Goal: Find specific page/section: Find specific page/section

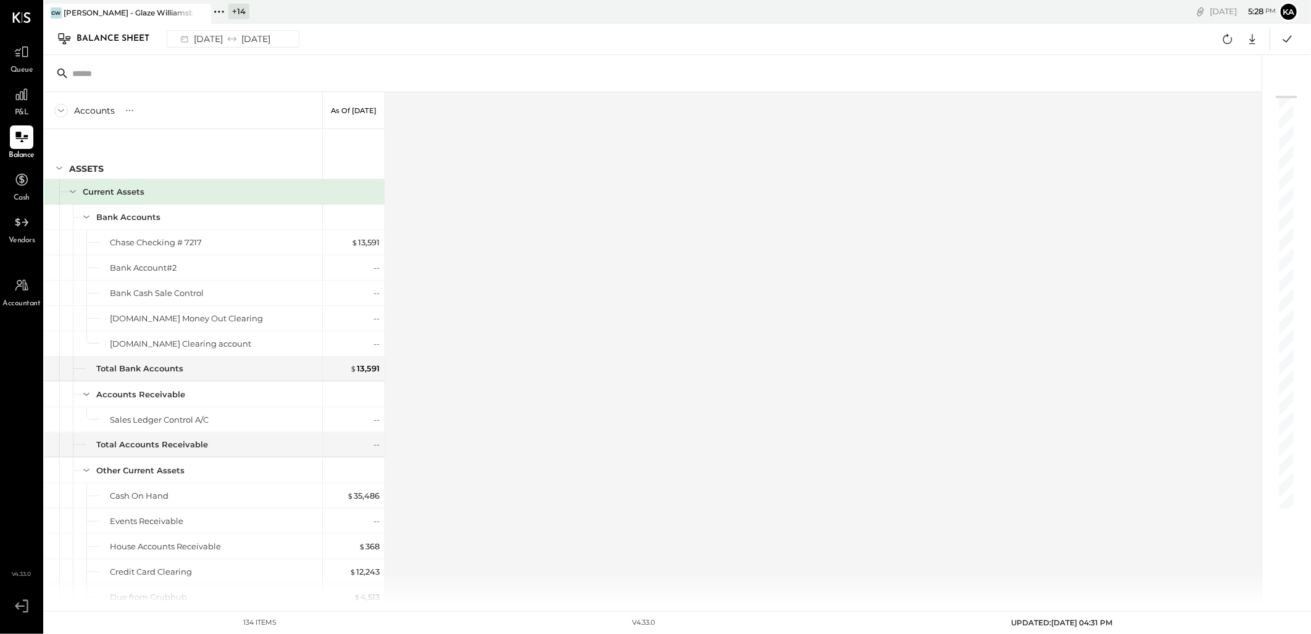
click at [221, 10] on icon at bounding box center [219, 12] width 16 height 16
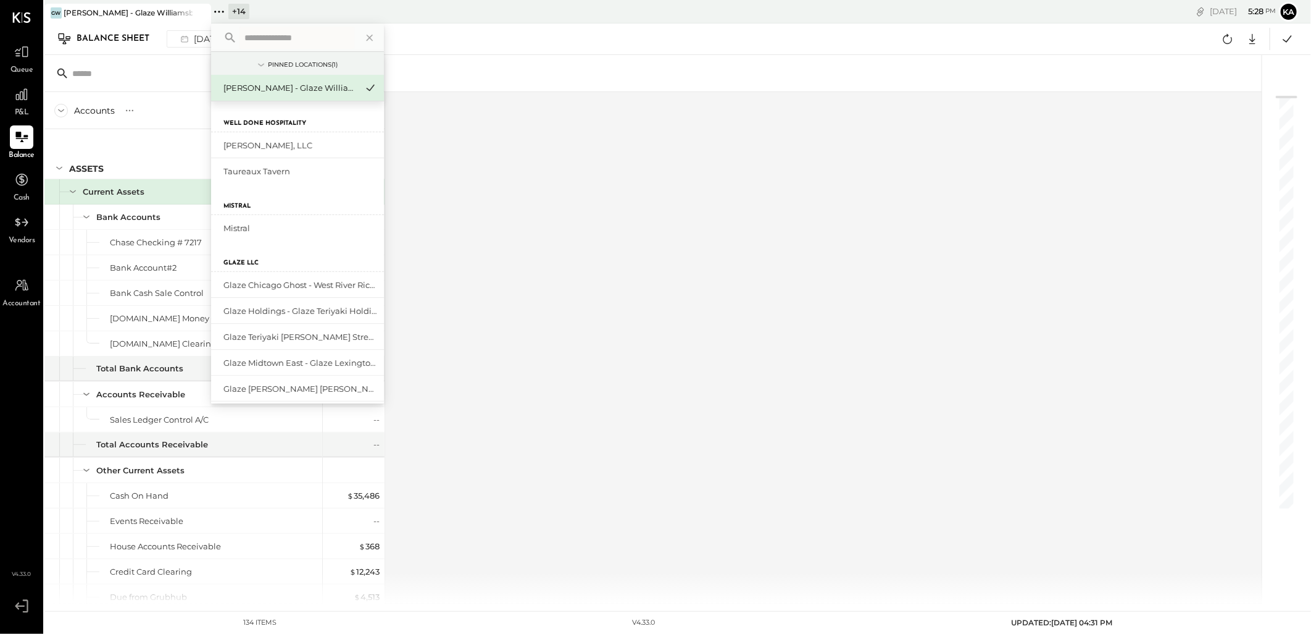
click at [303, 38] on input "text" at bounding box center [297, 38] width 115 height 22
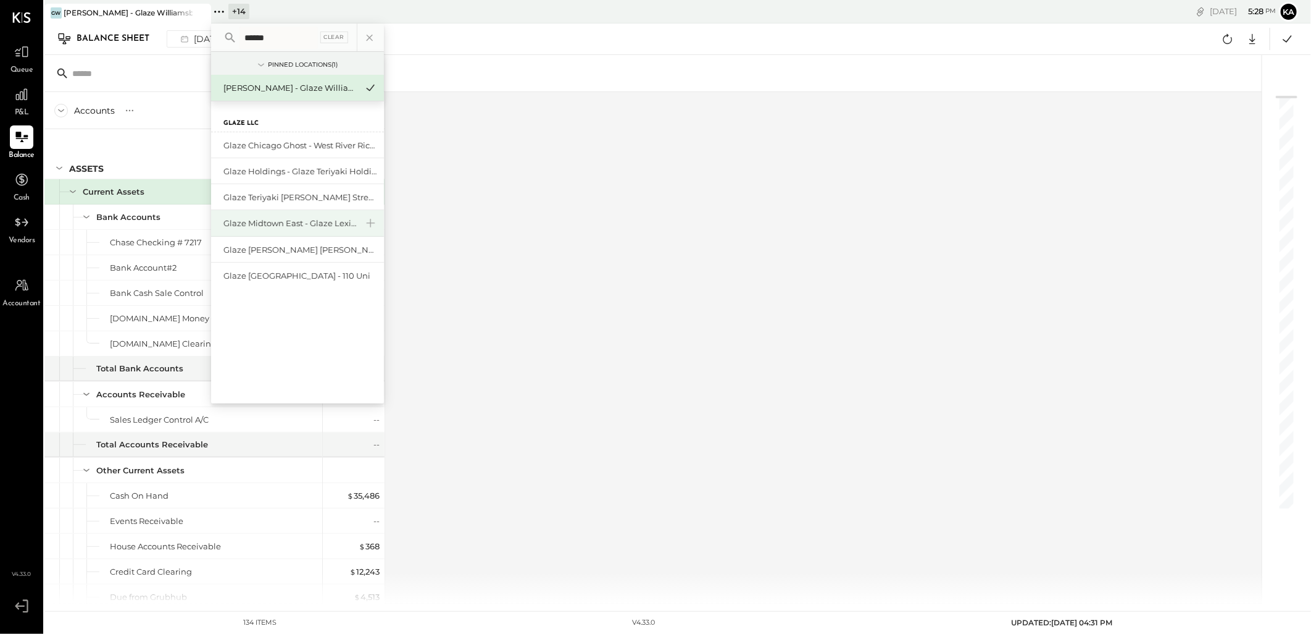
type input "*****"
click at [338, 222] on div "Glaze Midtown East - Glaze Lexington One LLC" at bounding box center [290, 223] width 133 height 12
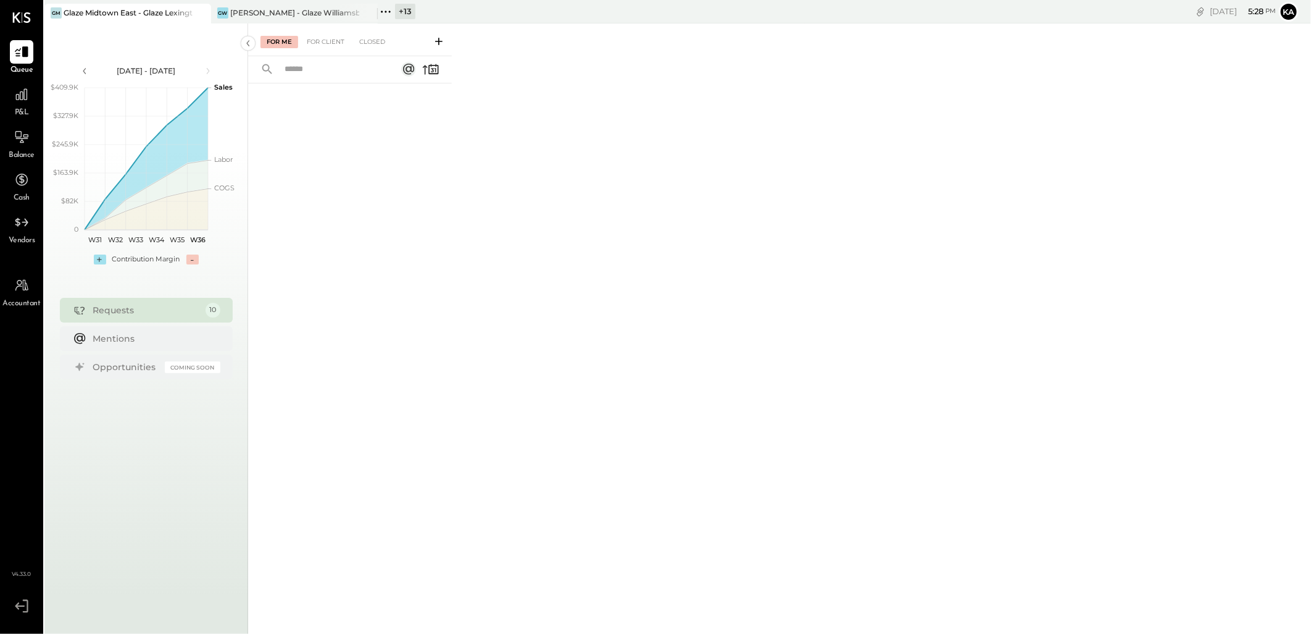
drag, startPoint x: 366, startPoint y: 10, endPoint x: 366, endPoint y: 119, distance: 108.7
click at [366, 12] on icon at bounding box center [366, 13] width 15 height 15
click at [498, 260] on div "For Me For Client Closed" at bounding box center [779, 326] width 1063 height 606
click at [19, 103] on div at bounding box center [21, 94] width 23 height 23
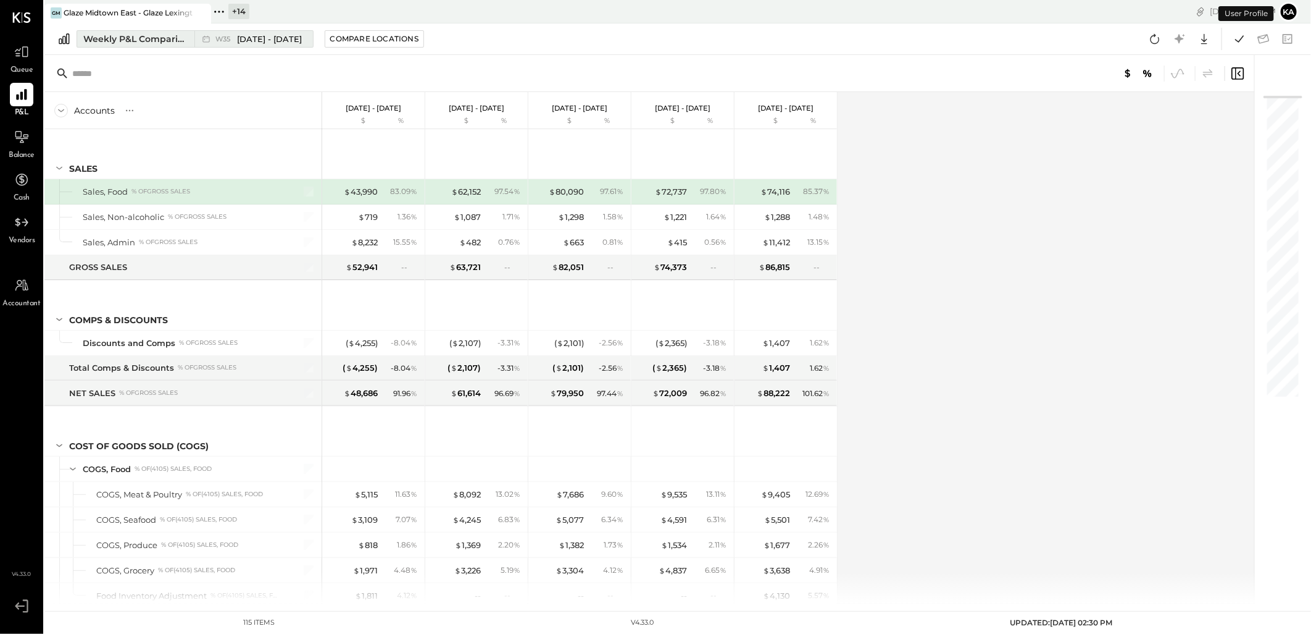
click at [175, 40] on div "Weekly P&L Comparison" at bounding box center [135, 39] width 104 height 12
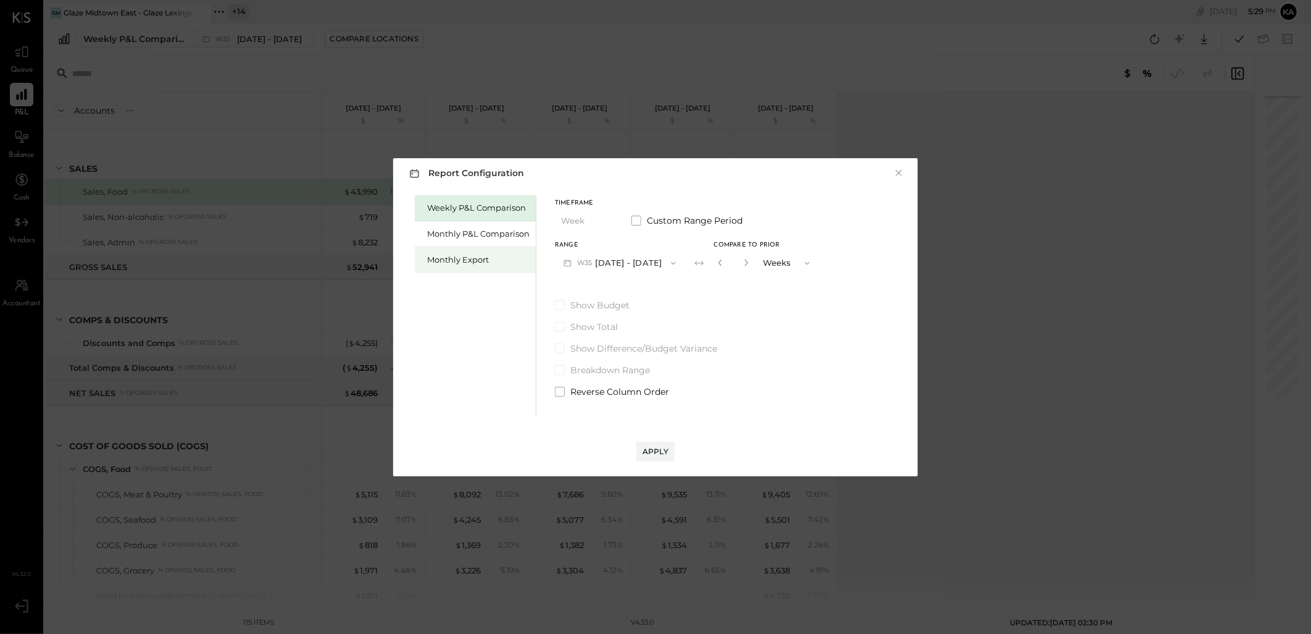
click at [465, 250] on div "Monthly Export" at bounding box center [475, 260] width 121 height 26
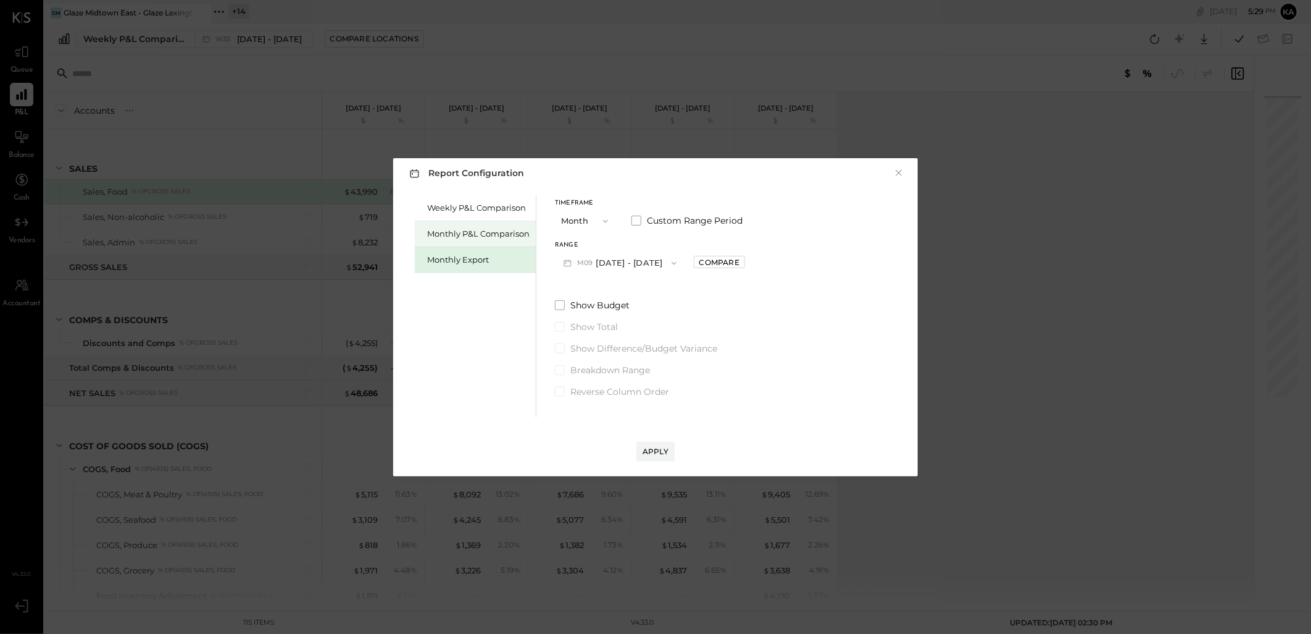
click at [464, 235] on div "Monthly P&L Comparison" at bounding box center [478, 234] width 102 height 12
click at [670, 264] on icon "button" at bounding box center [674, 263] width 10 height 10
click at [621, 287] on span "[DATE] - [DATE]" at bounding box center [615, 290] width 59 height 10
click at [645, 438] on div "Apply" at bounding box center [656, 439] width 500 height 44
click at [650, 451] on div "Apply" at bounding box center [656, 451] width 26 height 10
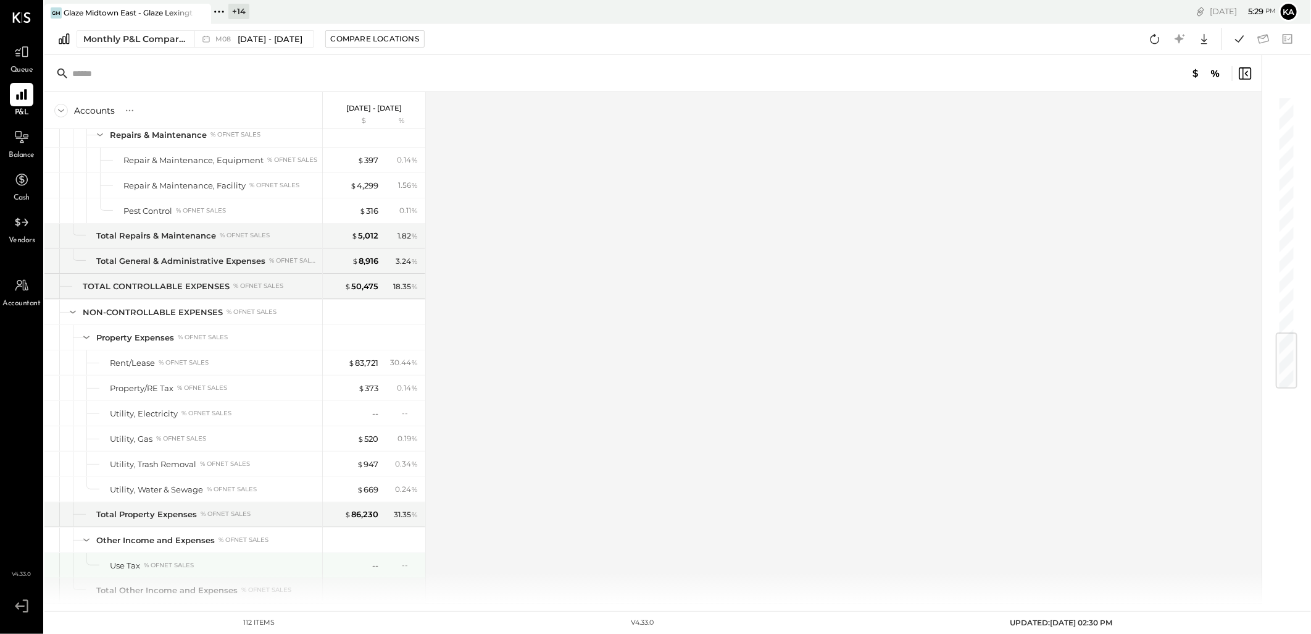
scroll to position [1989, 0]
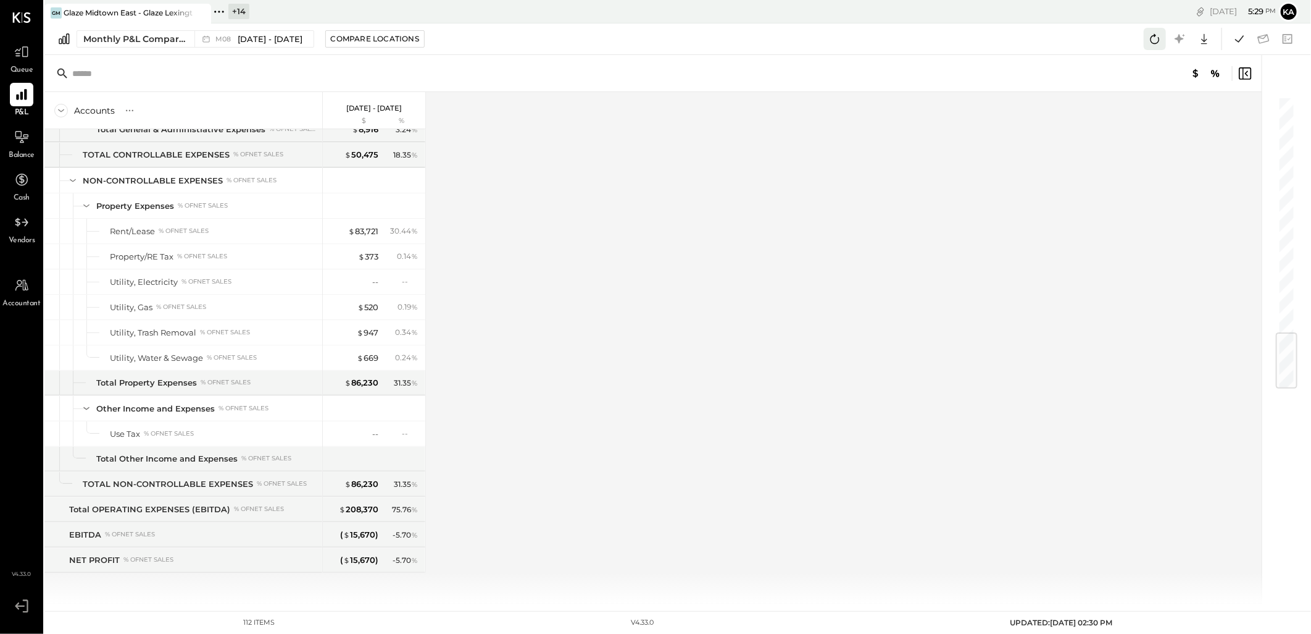
click at [1158, 36] on icon at bounding box center [1155, 39] width 16 height 16
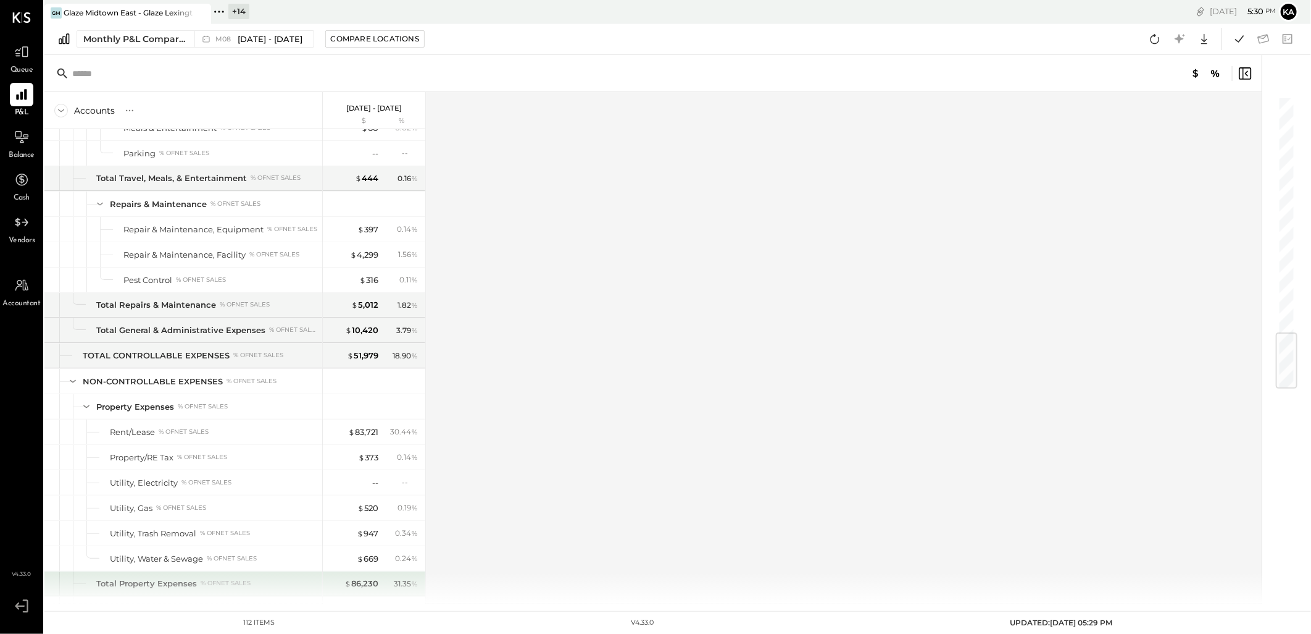
scroll to position [1989, 0]
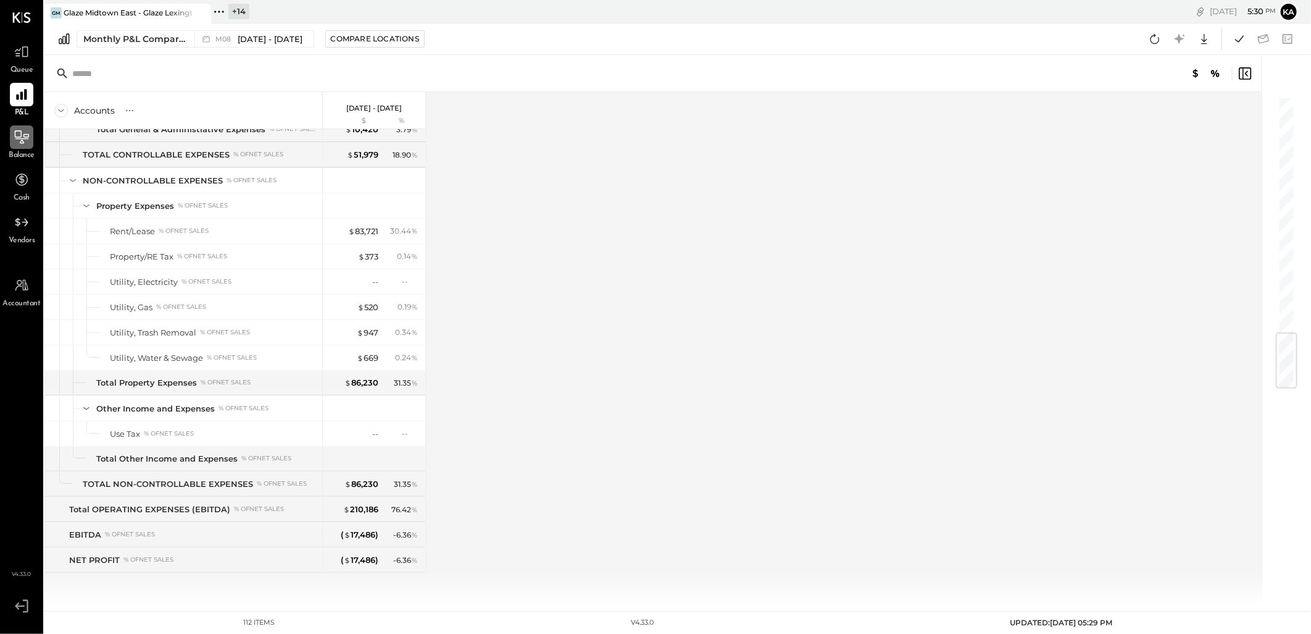
click at [23, 137] on icon at bounding box center [22, 137] width 16 height 16
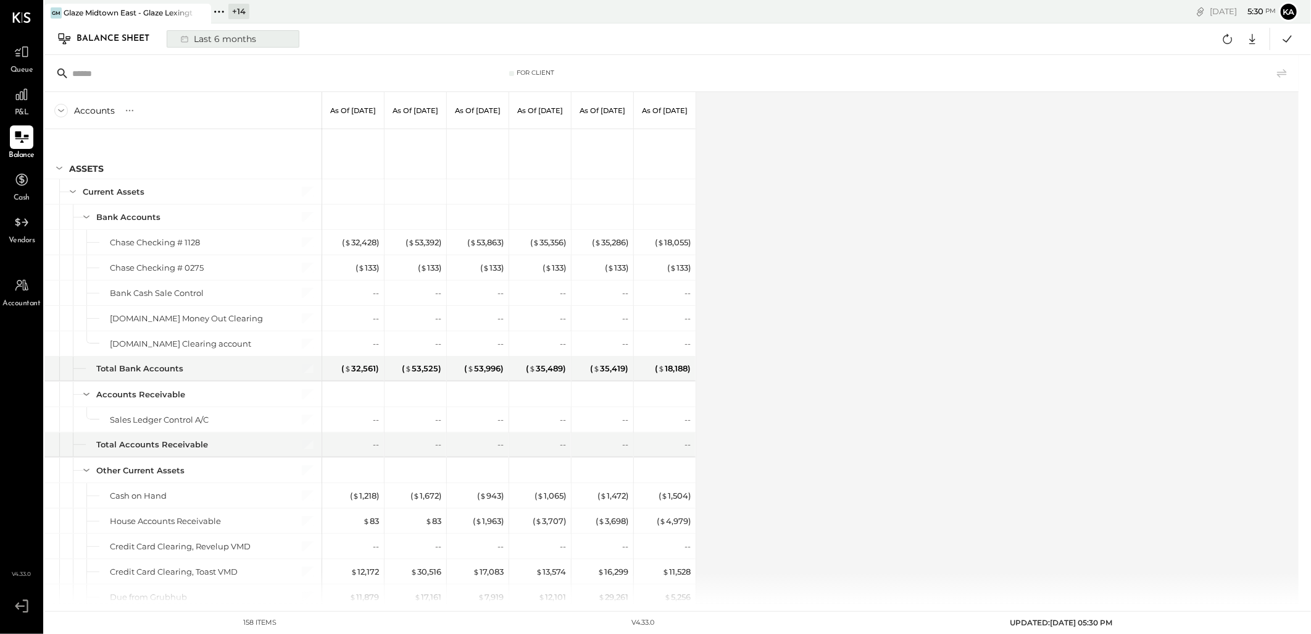
click at [185, 36] on icon at bounding box center [184, 39] width 12 height 12
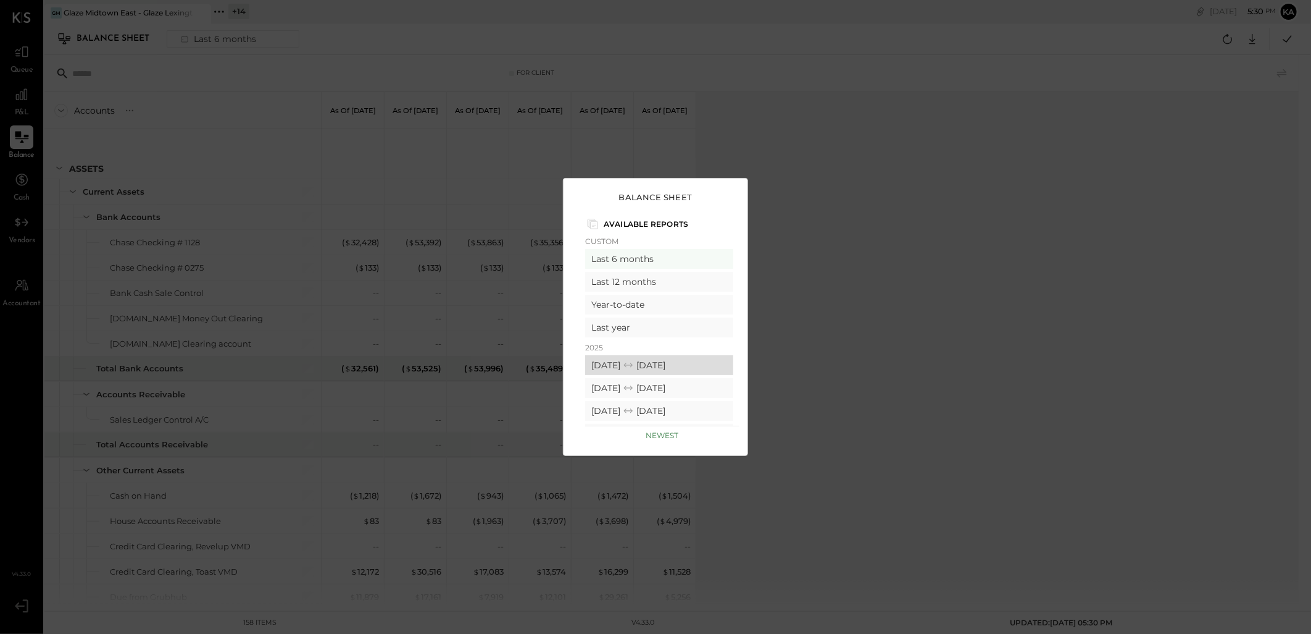
click at [635, 361] on icon at bounding box center [628, 365] width 12 height 12
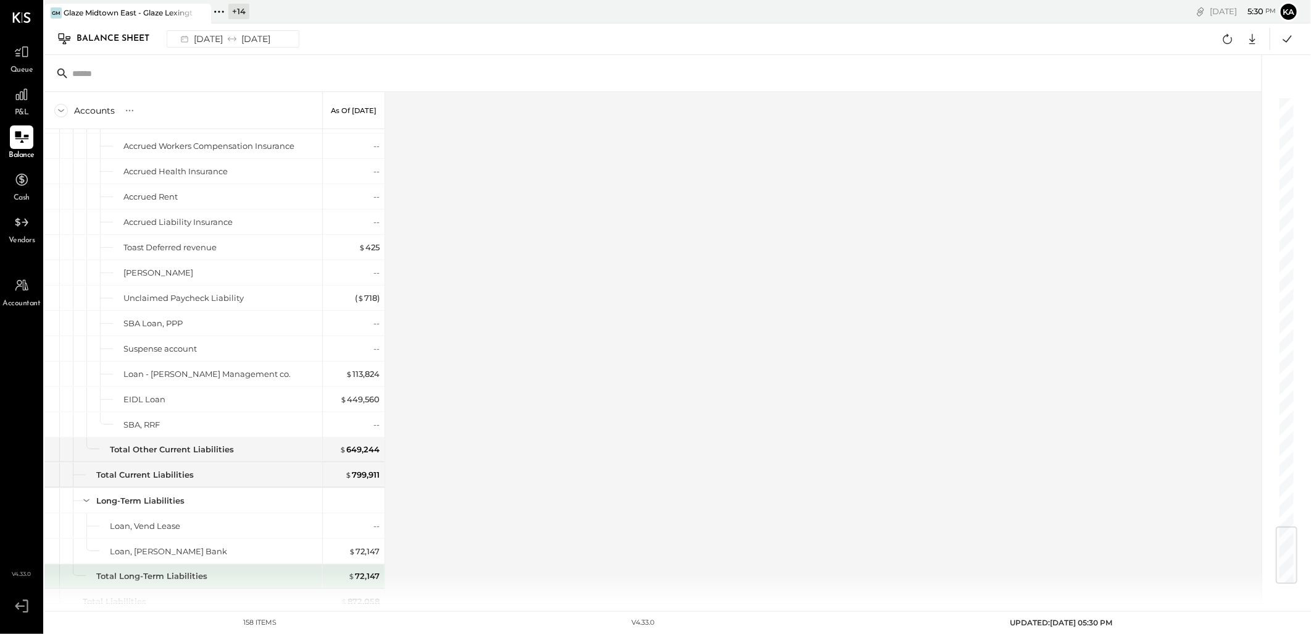
scroll to position [3565, 0]
